Goal: Check status: Check status

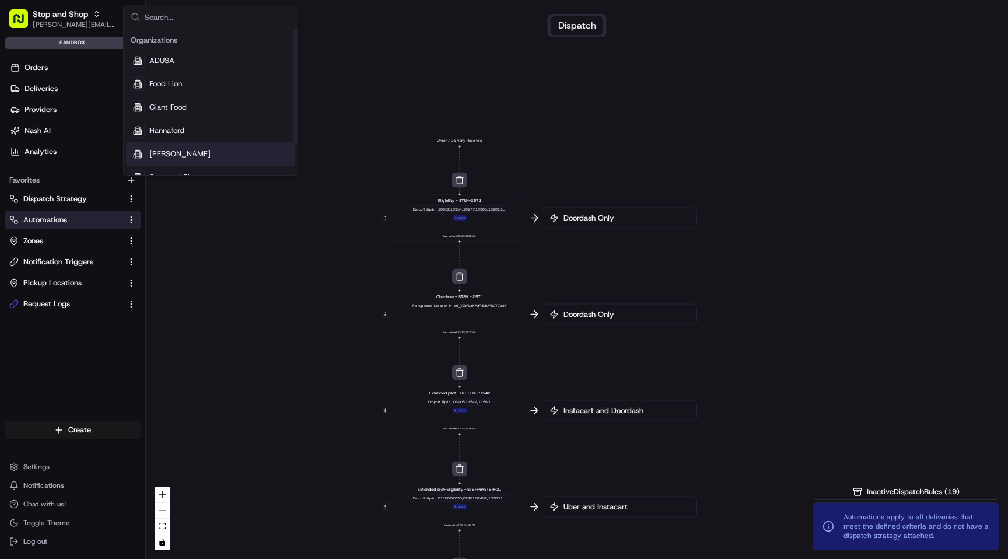
click at [173, 156] on span "[PERSON_NAME]" at bounding box center [179, 154] width 61 height 10
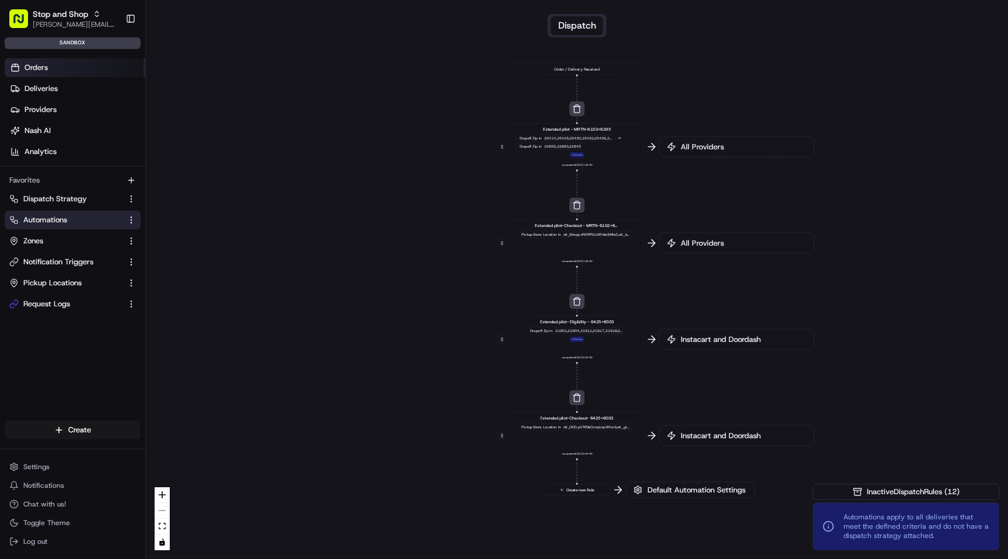
click at [51, 71] on link "Orders" at bounding box center [75, 67] width 141 height 19
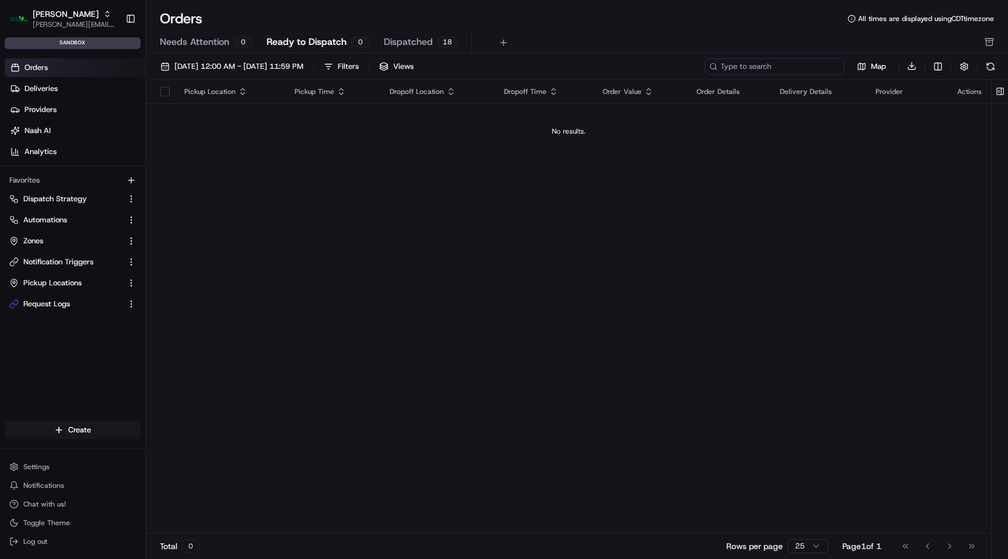
click at [802, 70] on input at bounding box center [774, 66] width 140 height 16
paste input "m500654448"
type input "m500654448"
click at [72, 87] on link "Deliveries" at bounding box center [75, 88] width 141 height 19
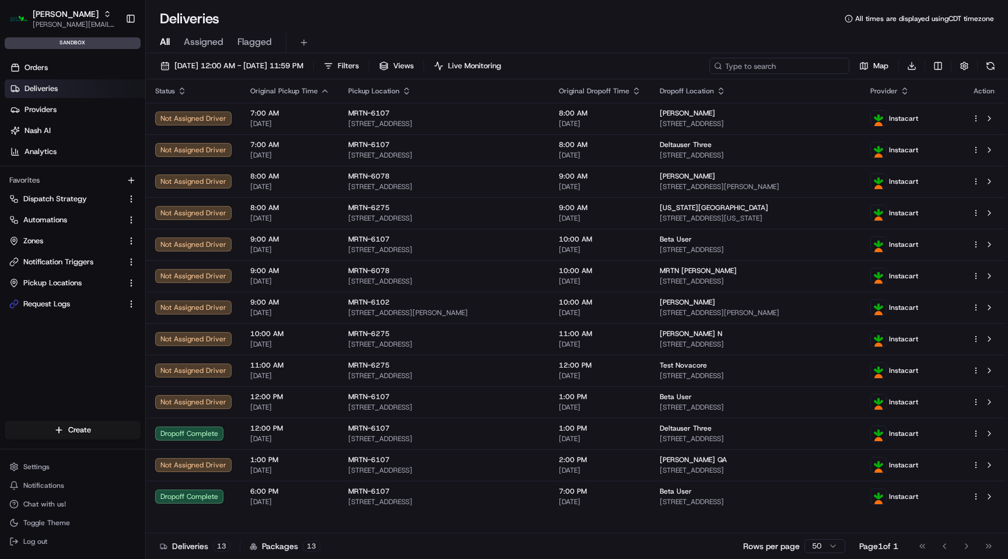
click at [773, 68] on input at bounding box center [779, 66] width 140 height 16
paste input "m500654448"
type input "m500654448"
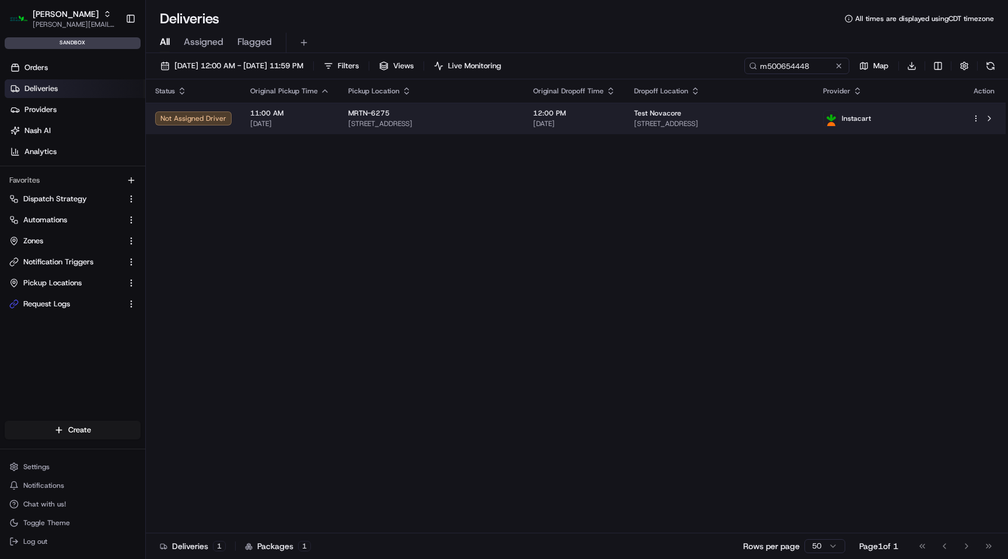
click at [514, 115] on div "MRTN-6275" at bounding box center [431, 112] width 166 height 9
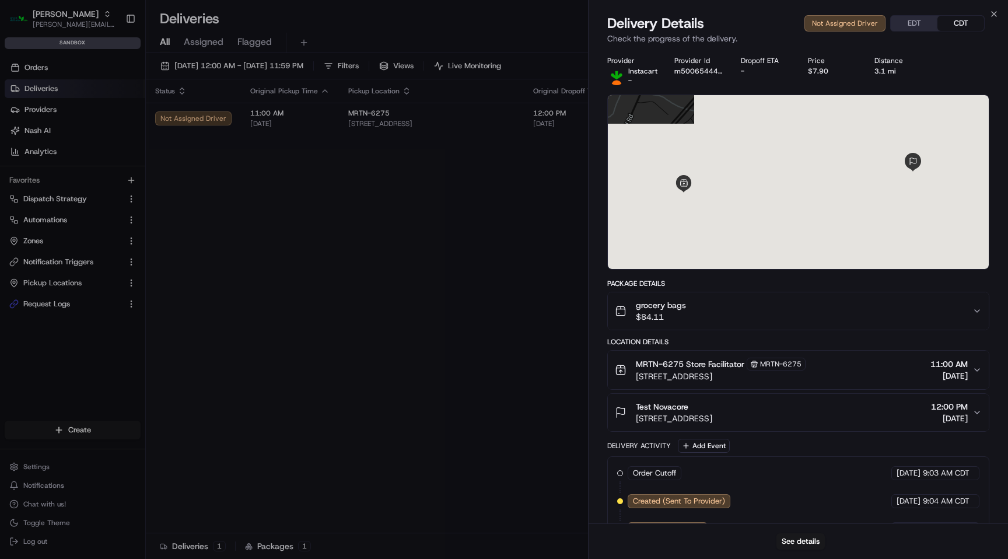
scroll to position [58, 0]
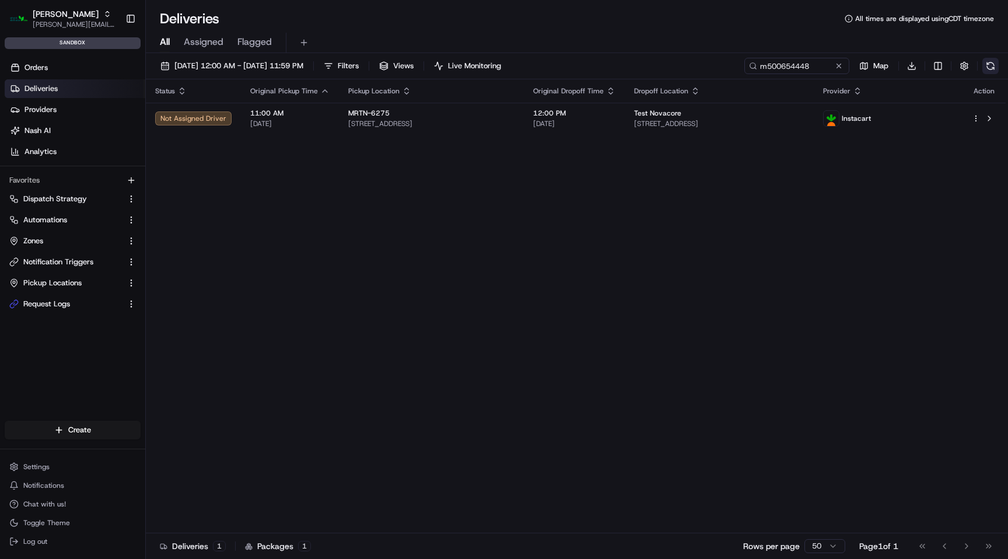
click at [984, 68] on button at bounding box center [990, 66] width 16 height 16
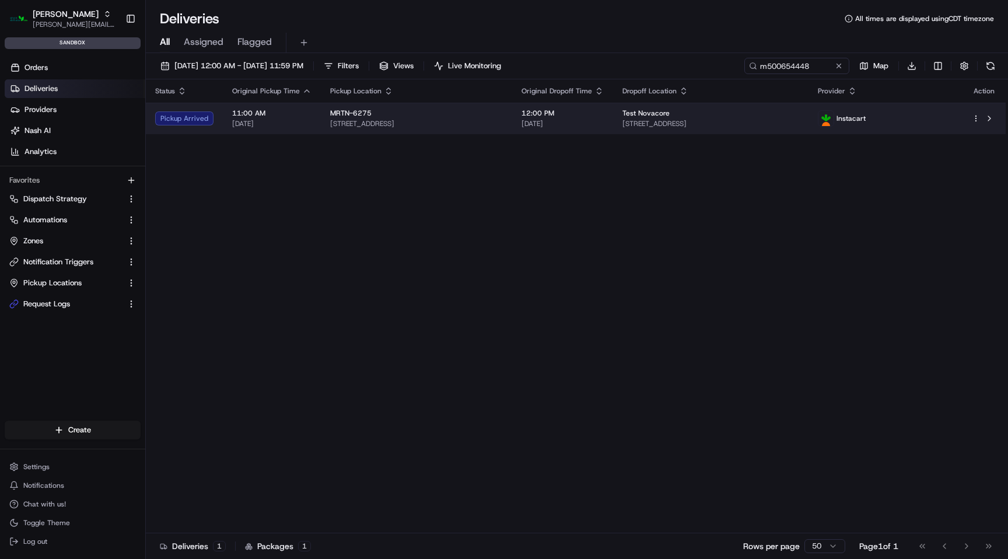
click at [603, 121] on span "[DATE]" at bounding box center [562, 123] width 82 height 9
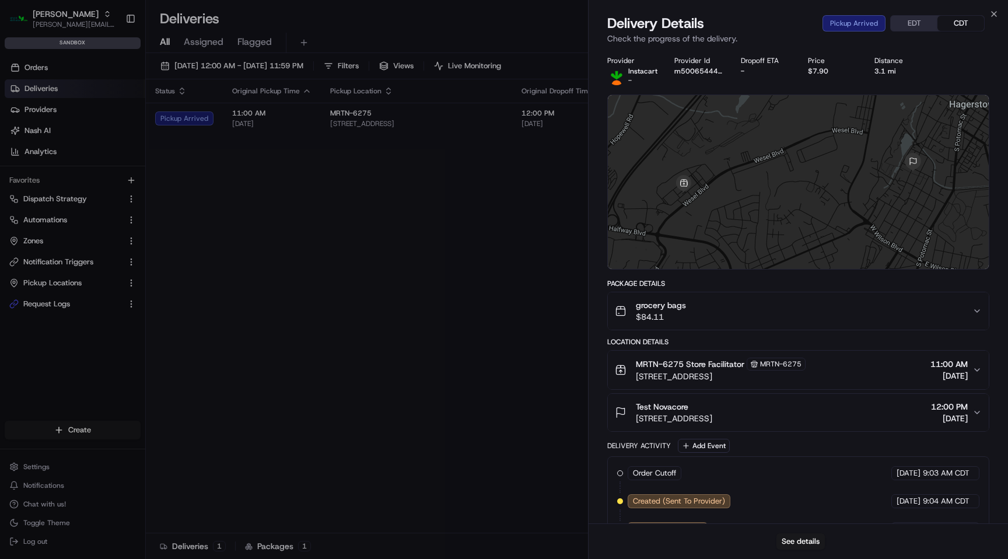
scroll to position [142, 0]
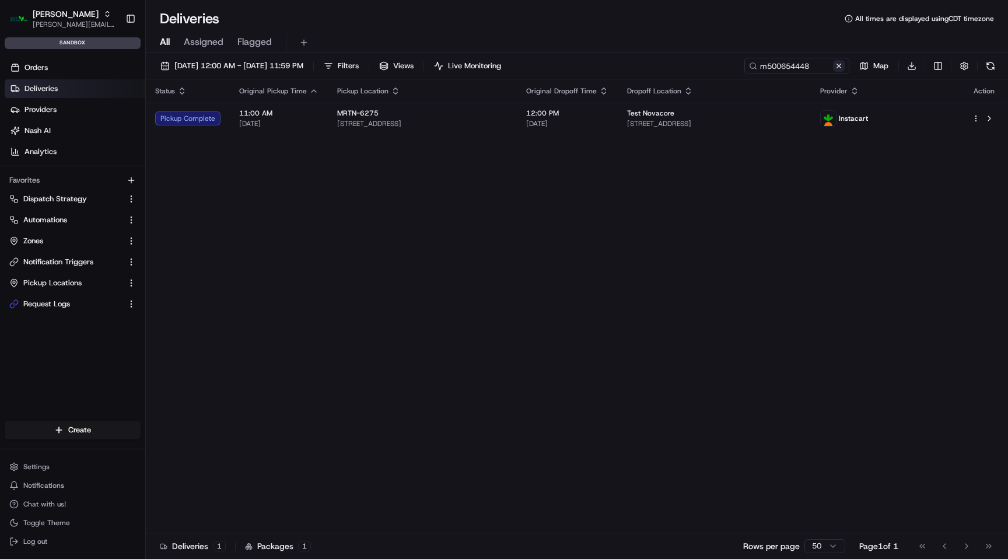
click at [841, 68] on button at bounding box center [839, 66] width 12 height 12
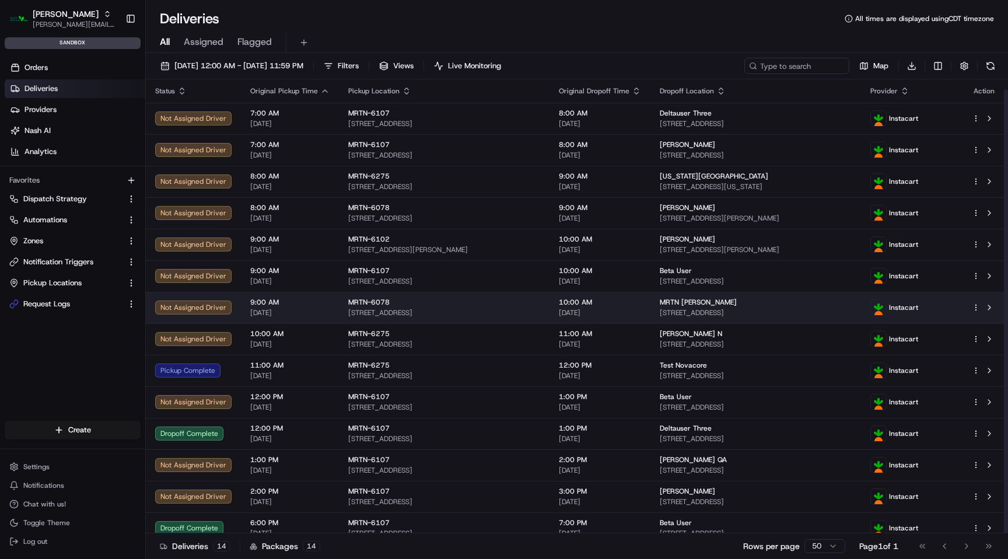
scroll to position [10, 0]
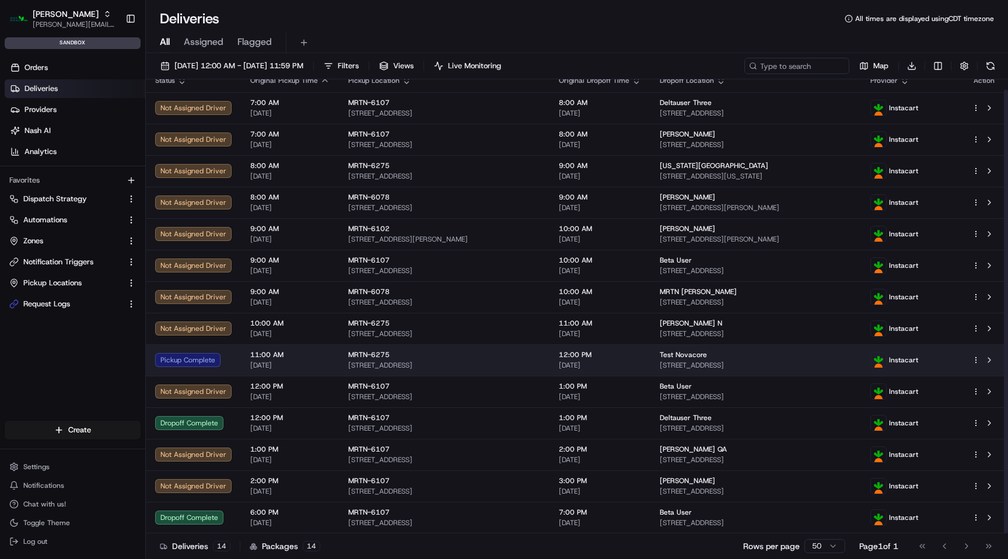
click at [417, 351] on div "MRTN-6275" at bounding box center [444, 354] width 192 height 9
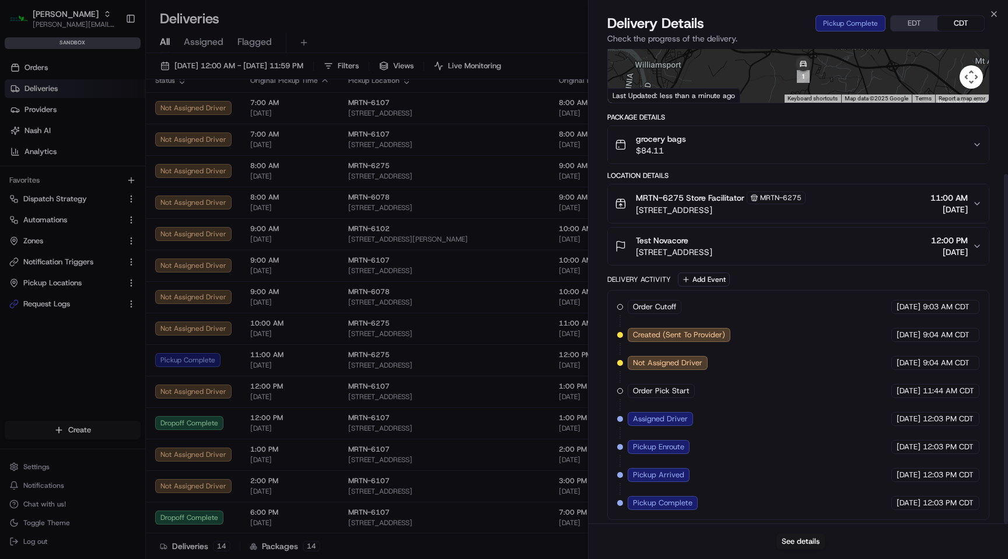
scroll to position [170, 0]
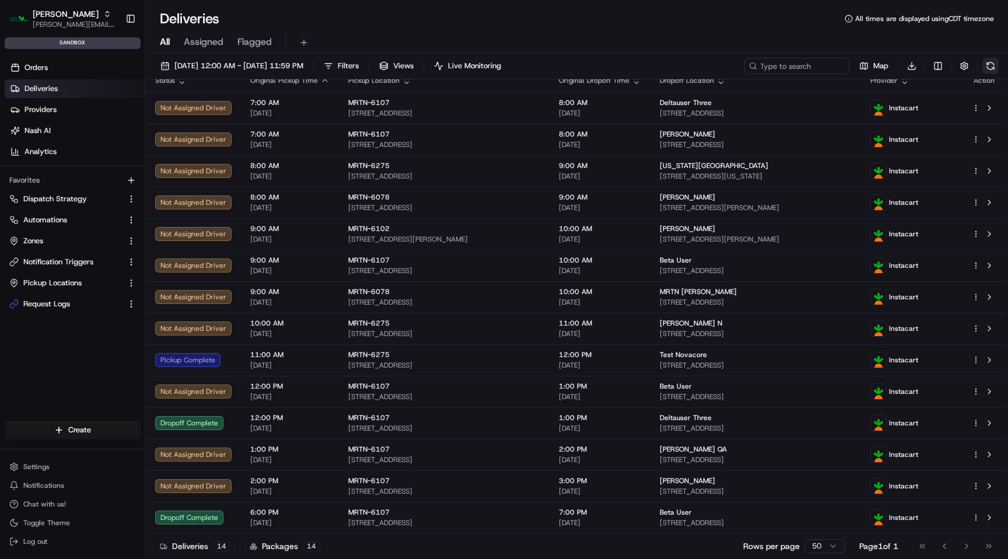
click at [992, 66] on button at bounding box center [990, 66] width 16 height 16
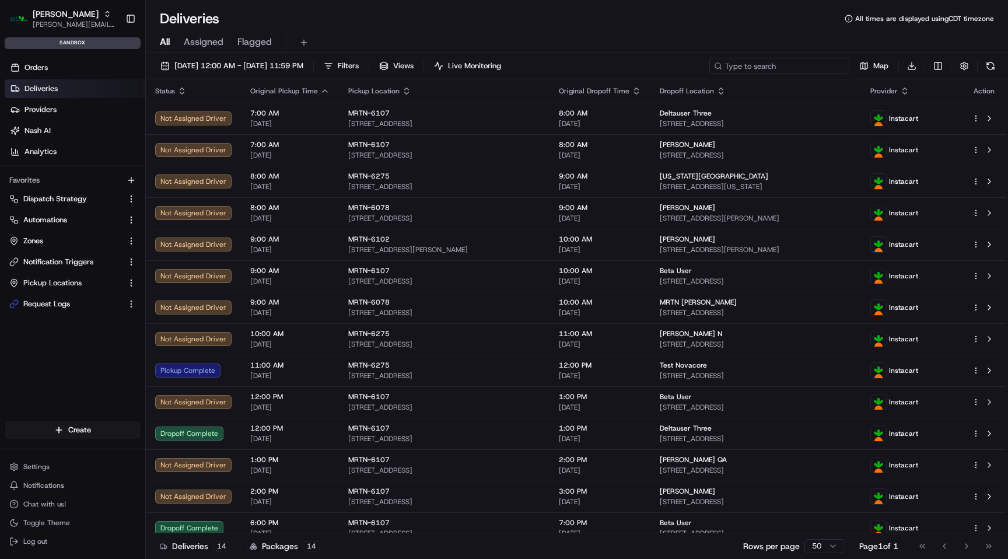
click at [792, 68] on input at bounding box center [779, 66] width 140 height 16
paste input "m500654448"
type input "m500654448"
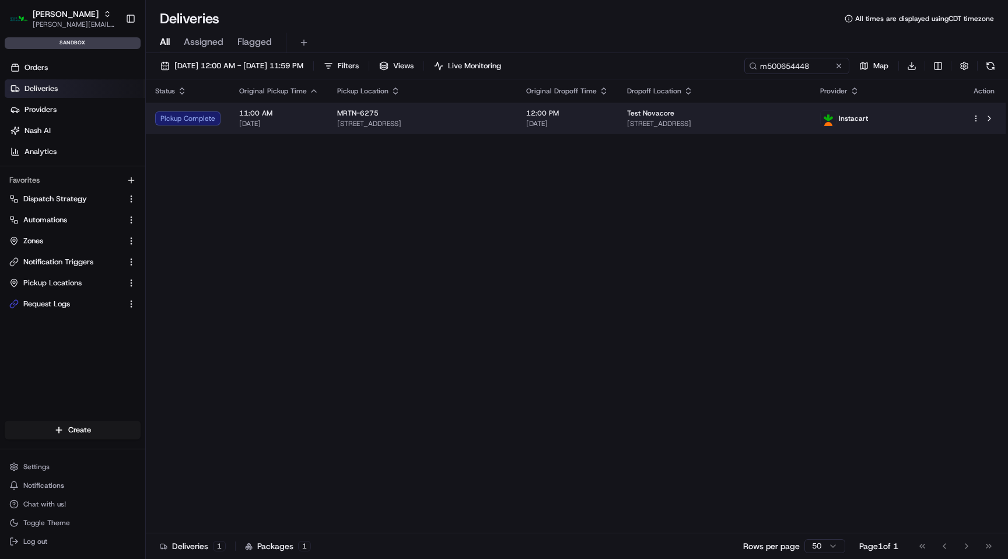
click at [517, 119] on td "MRTN-6275 [STREET_ADDRESS]" at bounding box center [422, 118] width 189 height 31
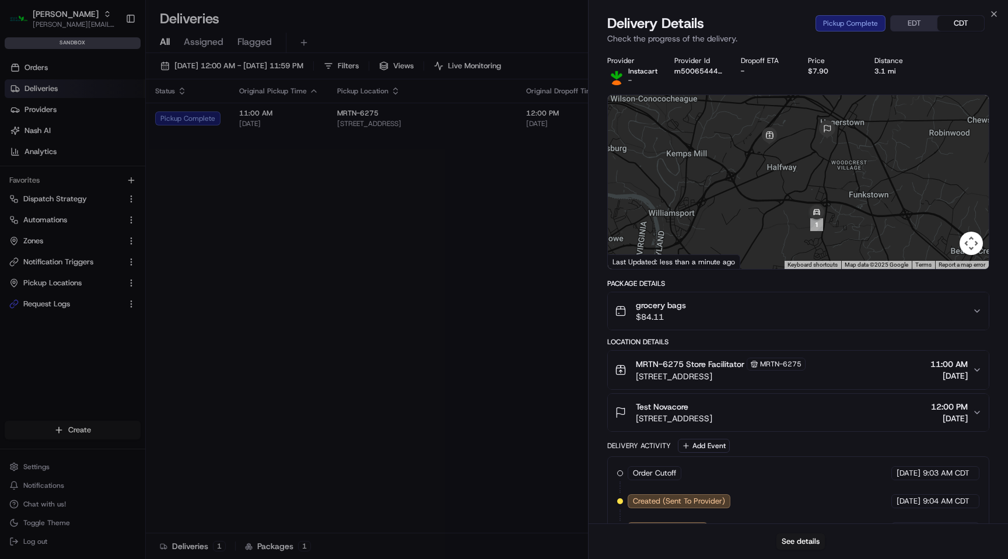
scroll to position [170, 0]
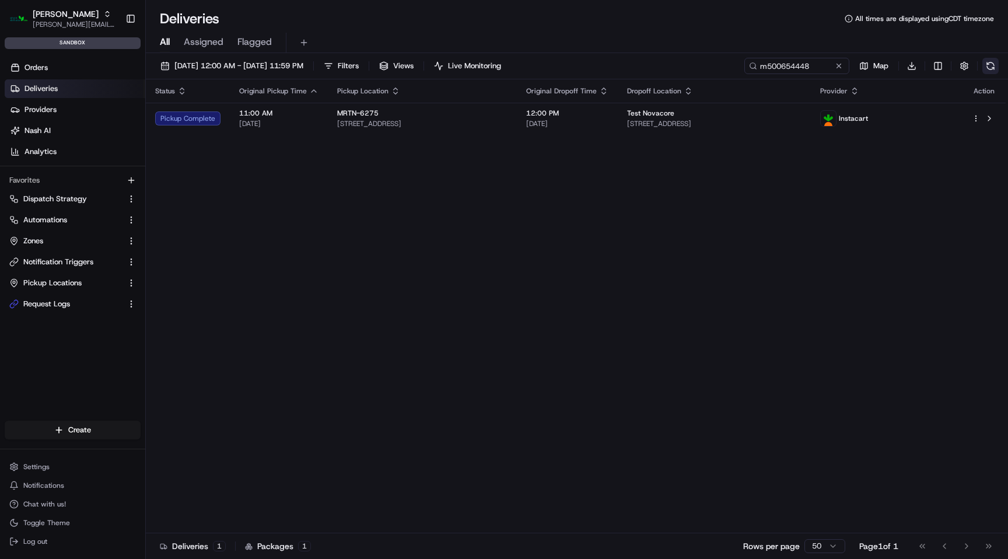
click at [989, 66] on button at bounding box center [990, 66] width 16 height 16
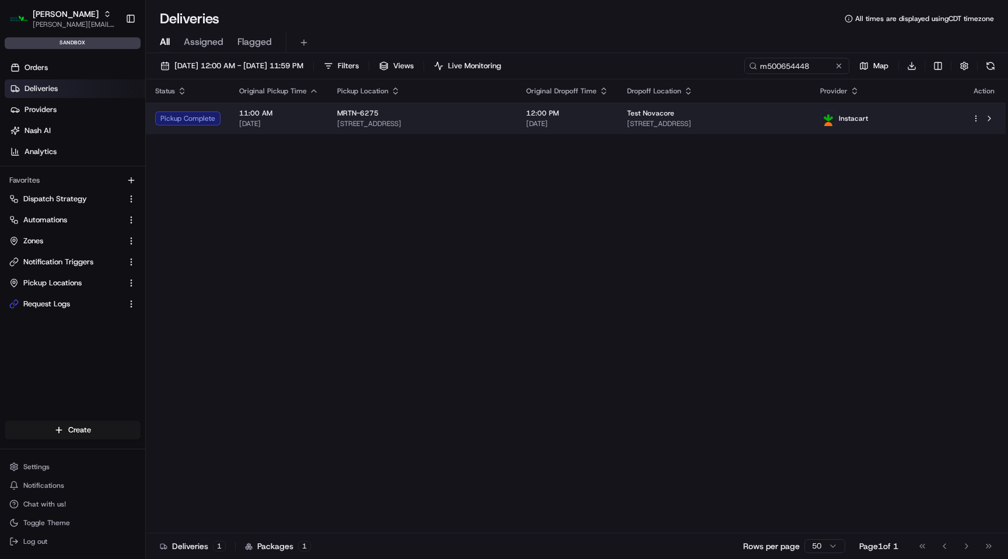
click at [801, 115] on div "Test Novacore" at bounding box center [714, 112] width 174 height 9
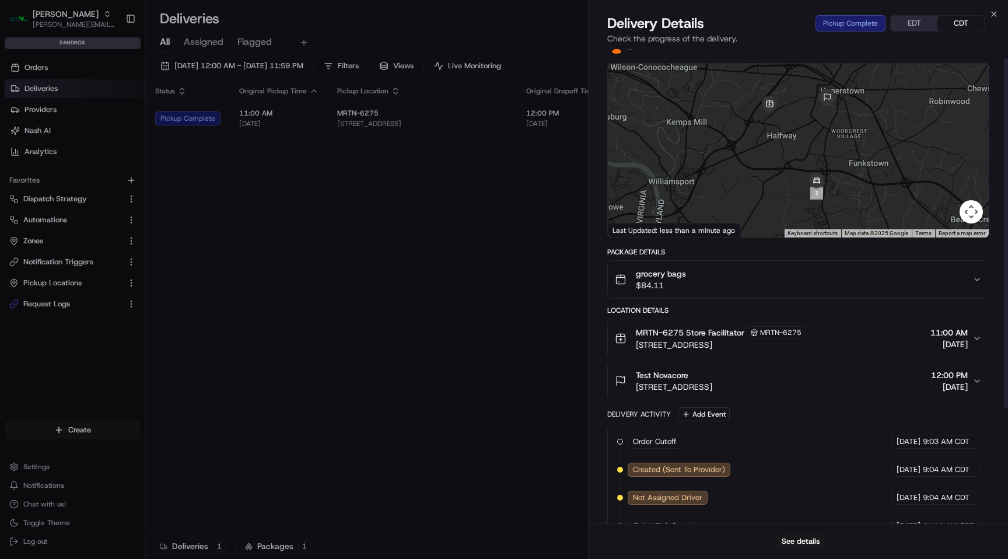
scroll to position [13, 0]
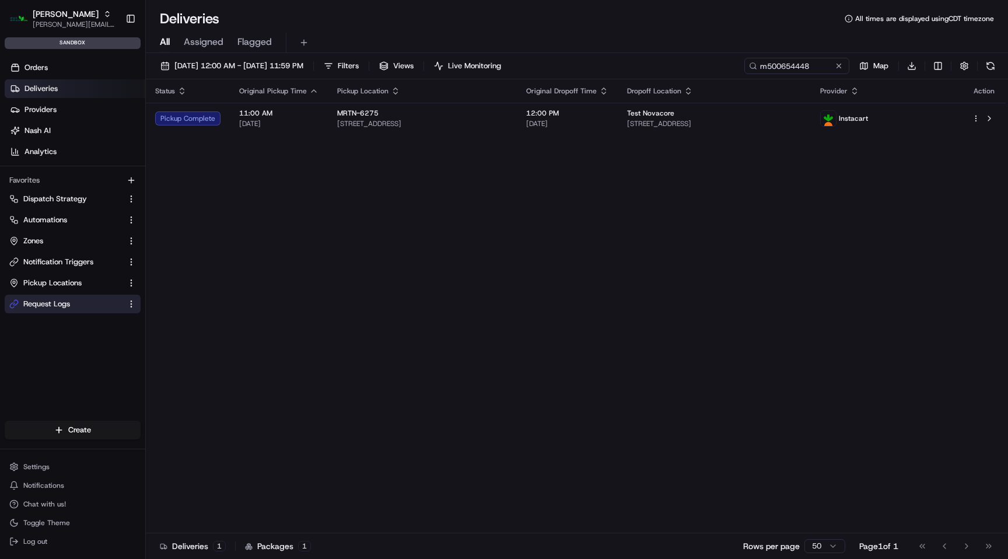
click at [69, 306] on span "Request Logs" at bounding box center [46, 304] width 47 height 10
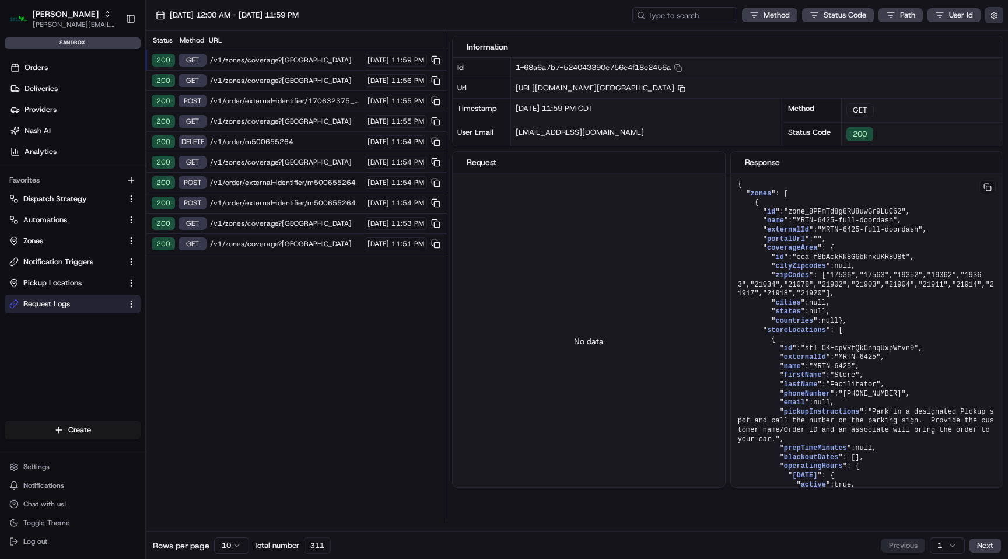
click at [992, 19] on button "button" at bounding box center [994, 15] width 18 height 16
click at [993, 13] on button "button" at bounding box center [994, 15] width 18 height 16
click at [998, 20] on button "button" at bounding box center [994, 15] width 18 height 16
click at [991, 32] on button "Display Only Provider Logs" at bounding box center [995, 35] width 9 height 9
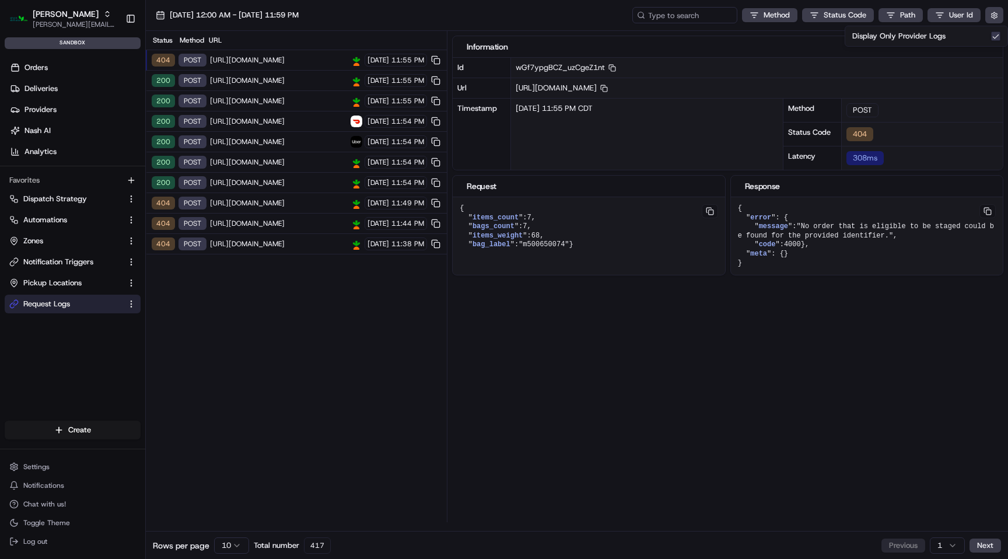
click at [301, 61] on span "[URL][DOMAIN_NAME]" at bounding box center [278, 59] width 137 height 9
click at [300, 83] on span "[URL][DOMAIN_NAME]" at bounding box center [278, 80] width 137 height 9
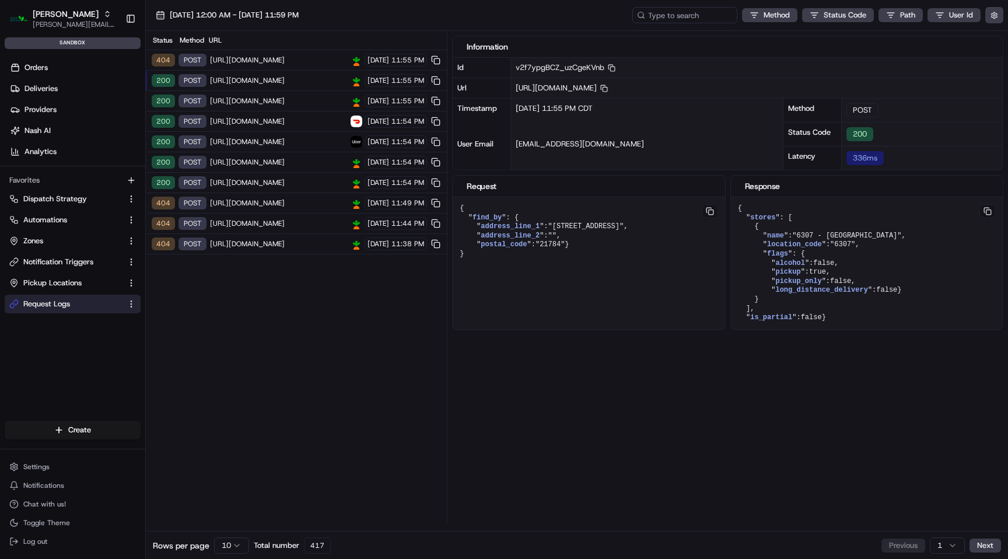
click at [300, 96] on span "[URL][DOMAIN_NAME]" at bounding box center [278, 100] width 137 height 9
click at [52, 85] on span "Deliveries" at bounding box center [40, 88] width 33 height 10
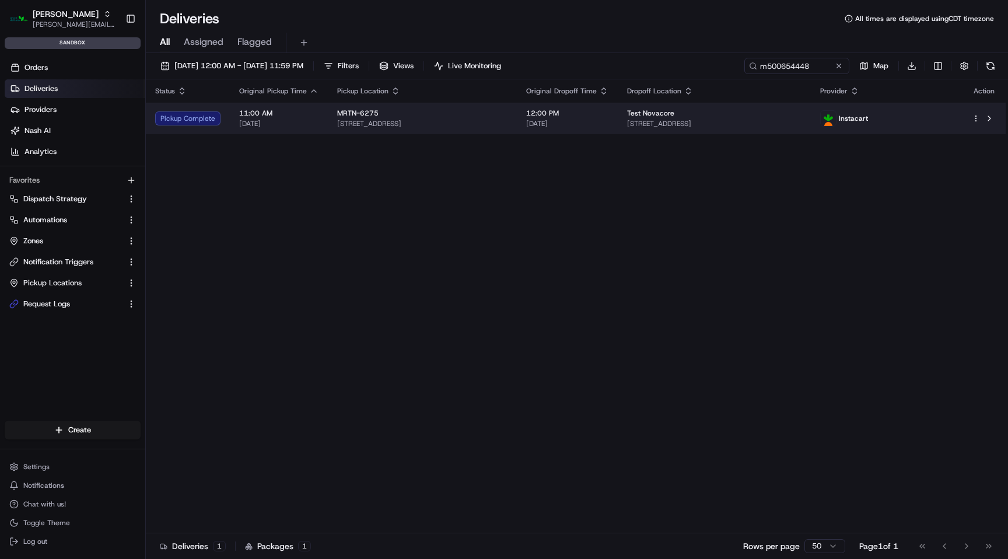
click at [602, 113] on span "12:00 PM" at bounding box center [567, 112] width 82 height 9
click at [465, 118] on div "MRTN-6275 [STREET_ADDRESS]" at bounding box center [422, 118] width 170 height 20
